Goal: Task Accomplishment & Management: Manage account settings

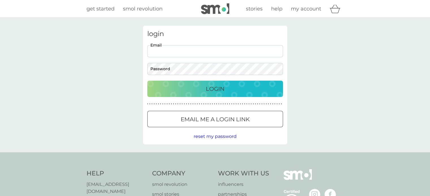
click at [188, 56] on input "Email" at bounding box center [215, 51] width 136 height 12
type input "[EMAIL_ADDRESS][DOMAIN_NAME]"
click at [147, 81] on button "Login" at bounding box center [215, 89] width 136 height 16
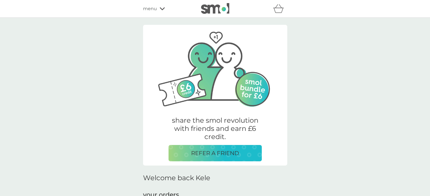
click at [162, 11] on div "menu" at bounding box center [167, 8] width 48 height 7
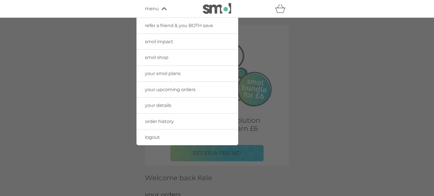
click at [396, 41] on div at bounding box center [217, 116] width 434 height 196
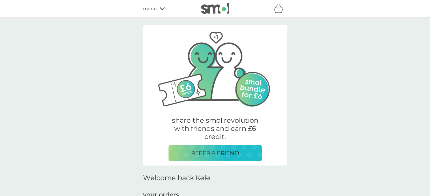
click at [158, 10] on div "menu" at bounding box center [167, 8] width 48 height 7
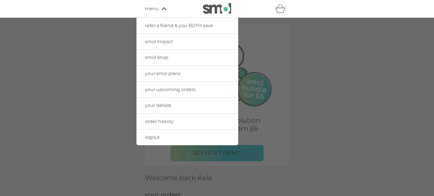
click at [160, 121] on span "order history" at bounding box center [159, 121] width 29 height 5
